Goal: Information Seeking & Learning: Learn about a topic

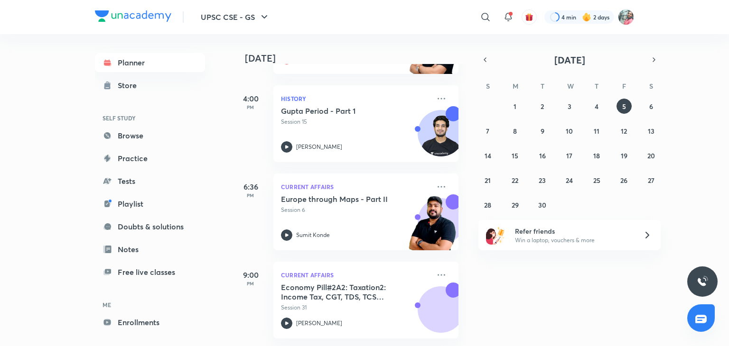
scroll to position [393, 0]
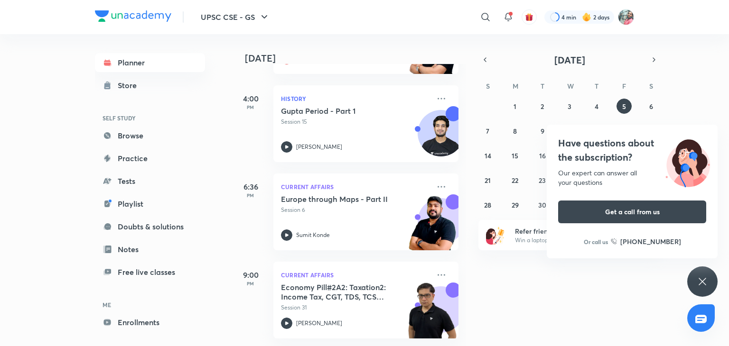
click at [703, 279] on icon at bounding box center [702, 281] width 11 height 11
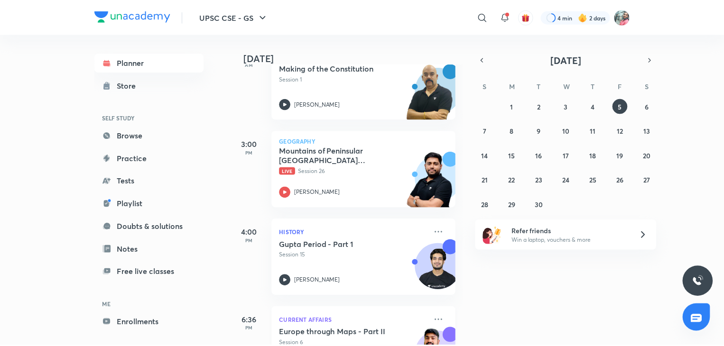
scroll to position [249, 0]
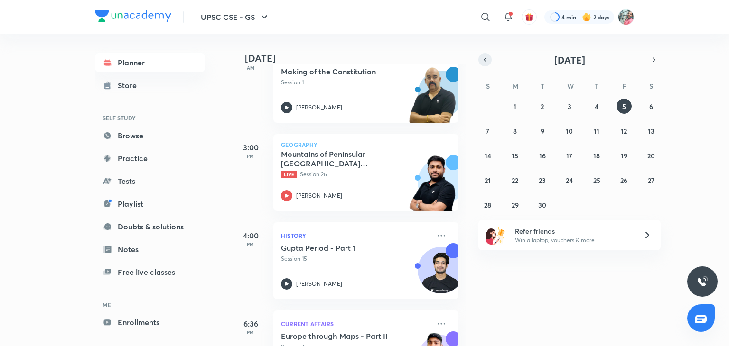
click at [484, 58] on icon "button" at bounding box center [485, 60] width 8 height 9
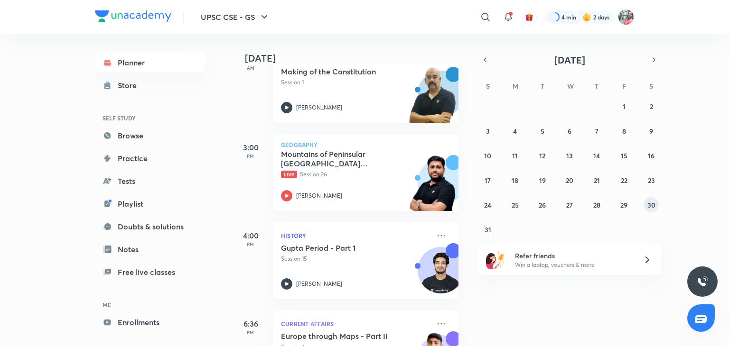
click at [653, 205] on abbr "30" at bounding box center [651, 205] width 8 height 9
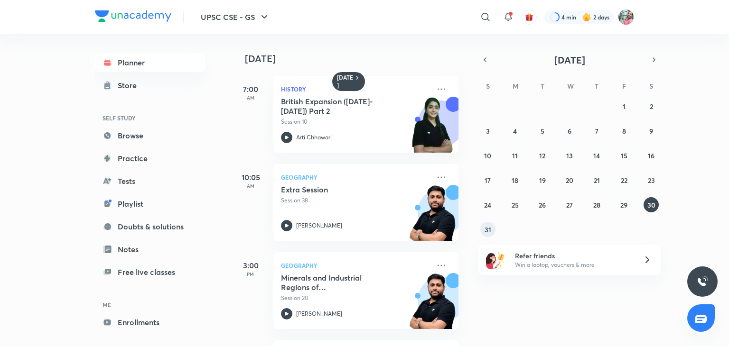
click at [484, 229] on button "31" at bounding box center [487, 229] width 15 height 15
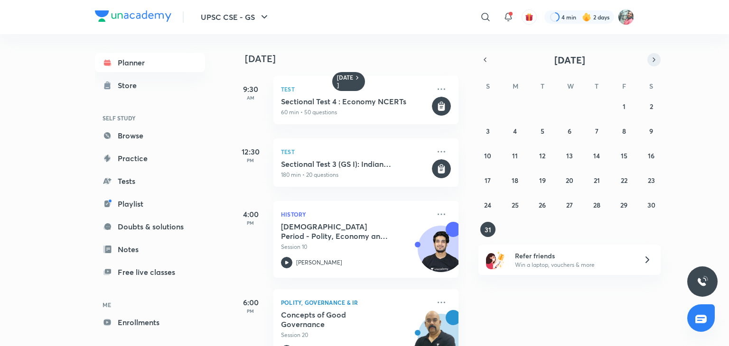
click at [652, 61] on icon "button" at bounding box center [654, 60] width 8 height 9
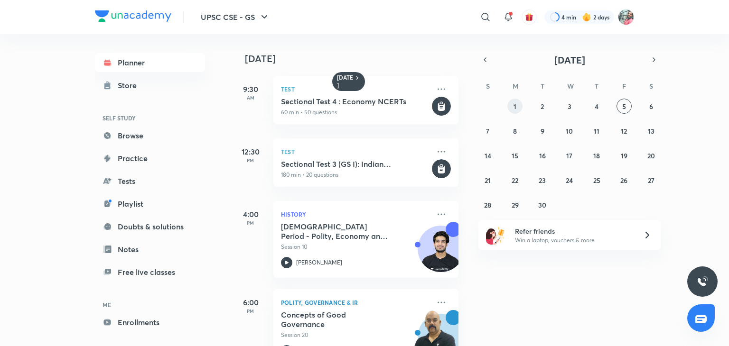
click at [516, 109] on button "1" at bounding box center [514, 106] width 15 height 15
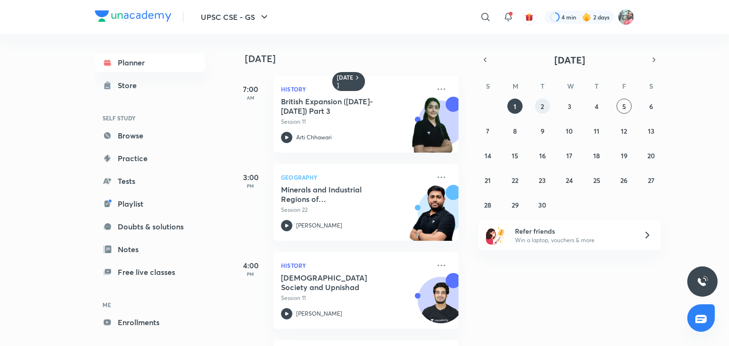
click at [544, 109] on button "2" at bounding box center [542, 106] width 15 height 15
click at [436, 175] on icon at bounding box center [441, 177] width 11 height 11
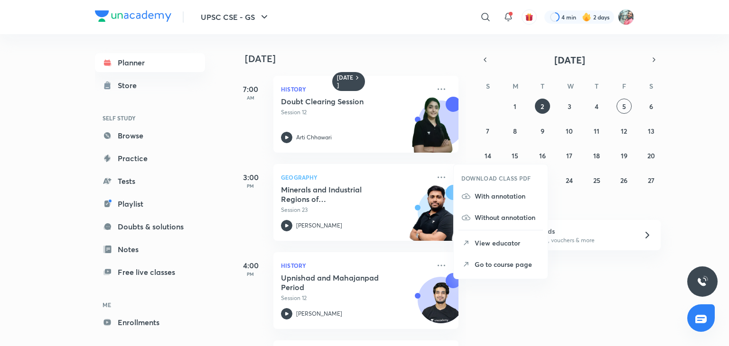
click at [468, 263] on icon at bounding box center [465, 264] width 9 height 9
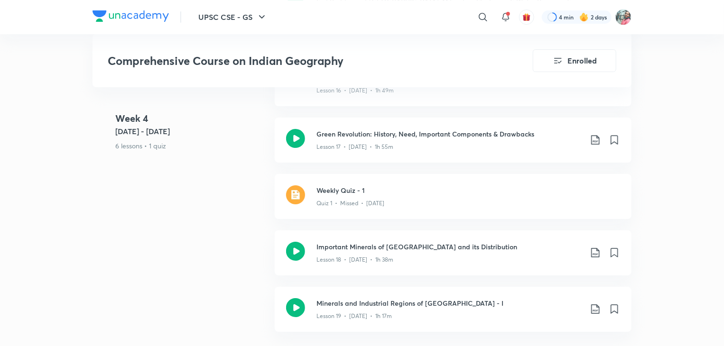
scroll to position [1595, 0]
click at [389, 253] on div "Lesson 18 • Aug 29 • 1h 38m" at bounding box center [450, 259] width 266 height 12
click at [321, 144] on p "Lesson 17 • Aug 28 • 1h 55m" at bounding box center [355, 148] width 77 height 9
